Goal: Task Accomplishment & Management: Use online tool/utility

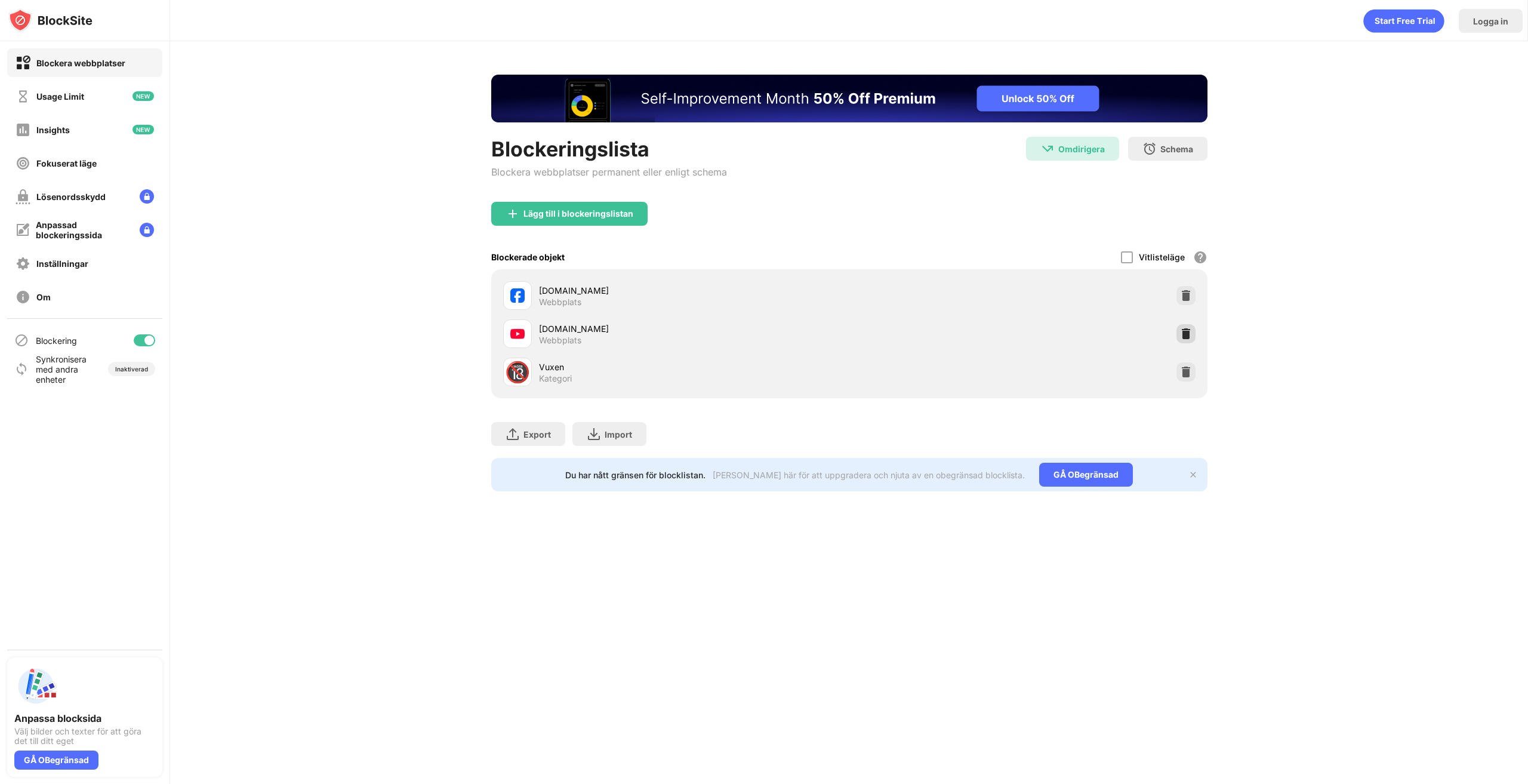
click at [1181, 333] on img at bounding box center [1186, 333] width 12 height 12
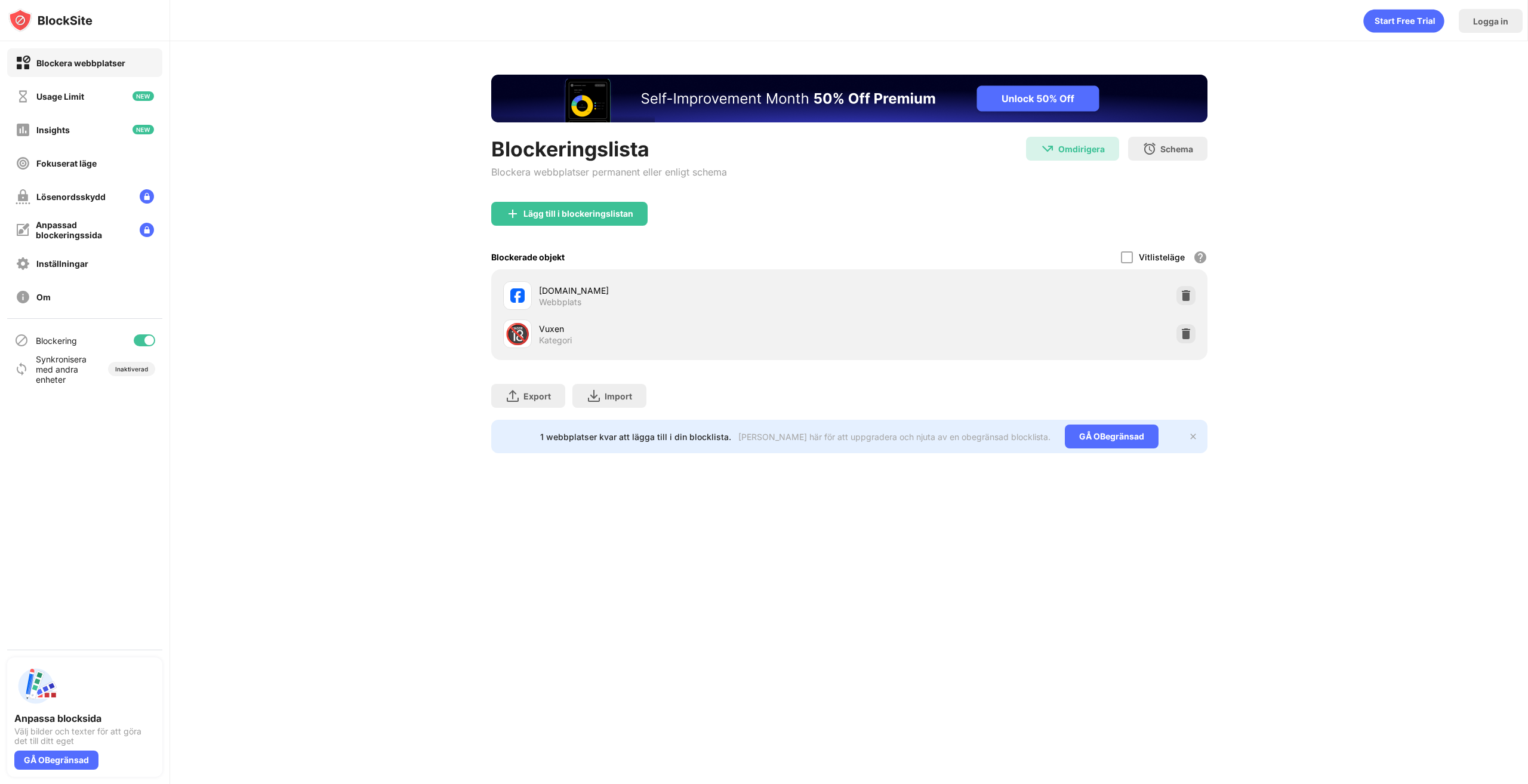
click at [1196, 437] on img at bounding box center [1193, 436] width 10 height 10
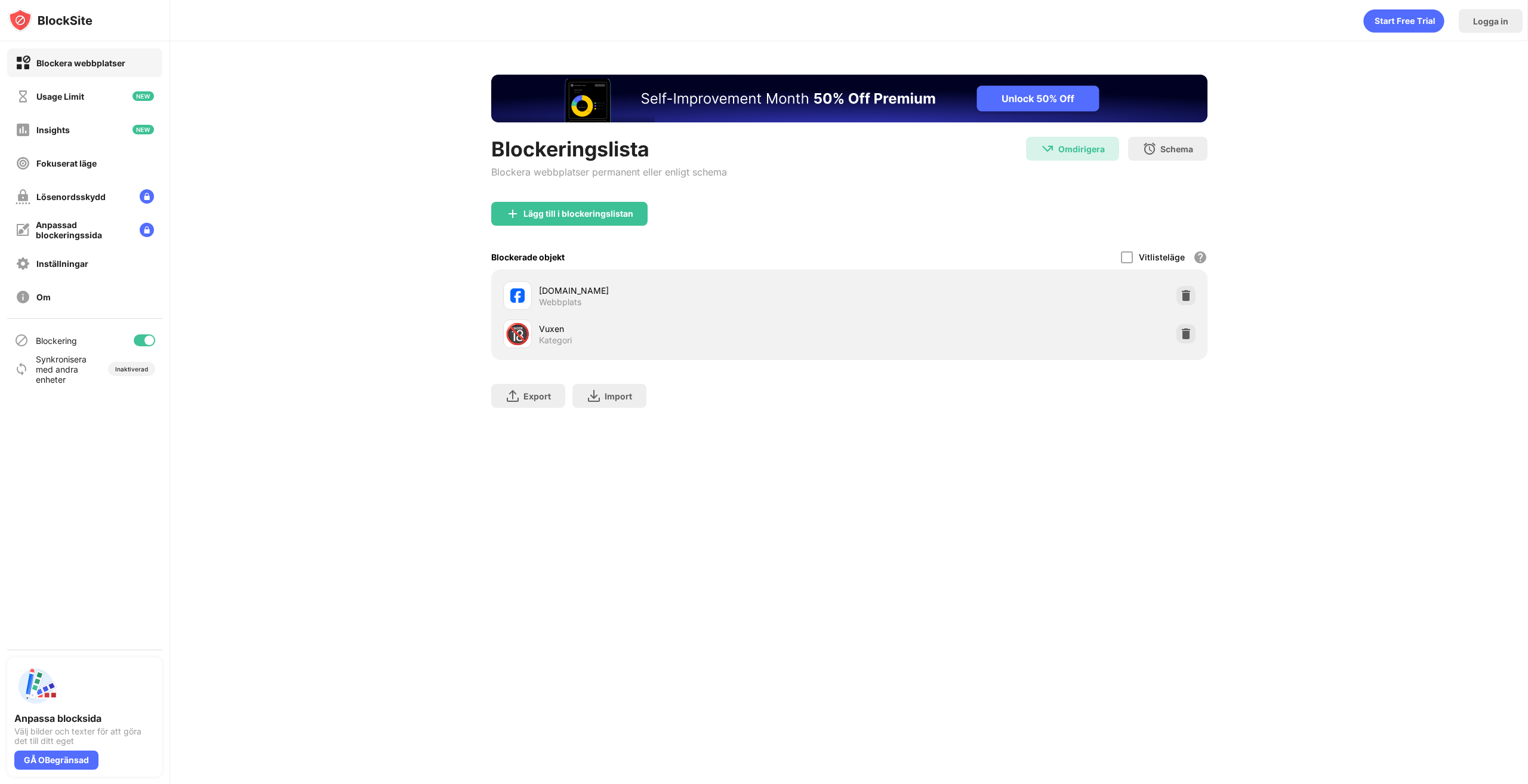
click at [614, 226] on div "Lägg till i blockeringslistan" at bounding box center [849, 223] width 716 height 43
click at [580, 206] on div "Lägg till i blockeringslistan" at bounding box center [569, 214] width 157 height 24
